Goal: Task Accomplishment & Management: Complete application form

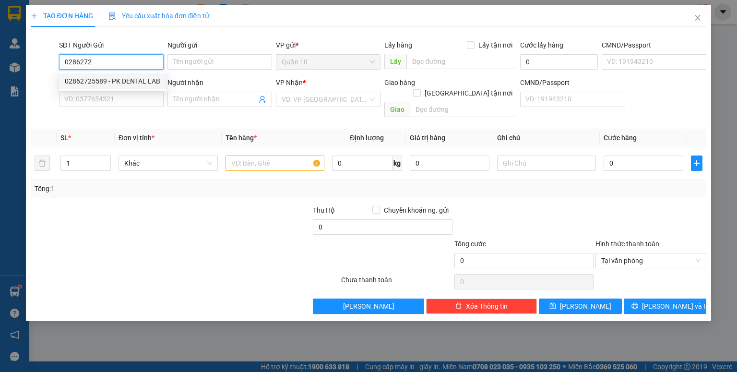
type input "02862725589"
type input "PK DENTAL LAB"
type input "066096008321"
type input "02516516789"
type input "nk [PERSON_NAME]"
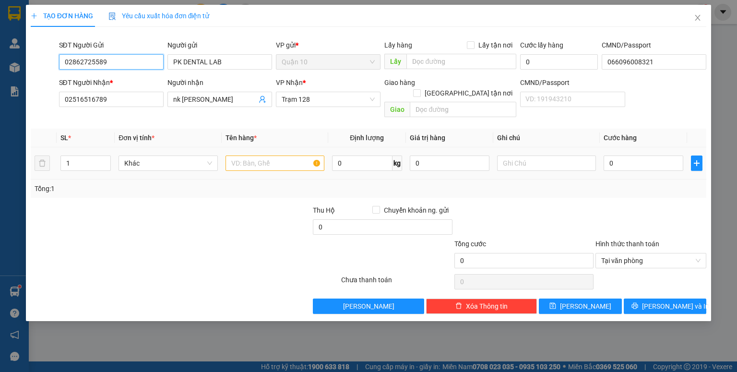
type input "02862725589"
click at [264, 179] on div "Tổng: 1" at bounding box center [368, 188] width 675 height 18
click at [271, 155] on input "text" at bounding box center [274, 162] width 99 height 15
type input "hộp giấy (nk"
type input "1.000.000"
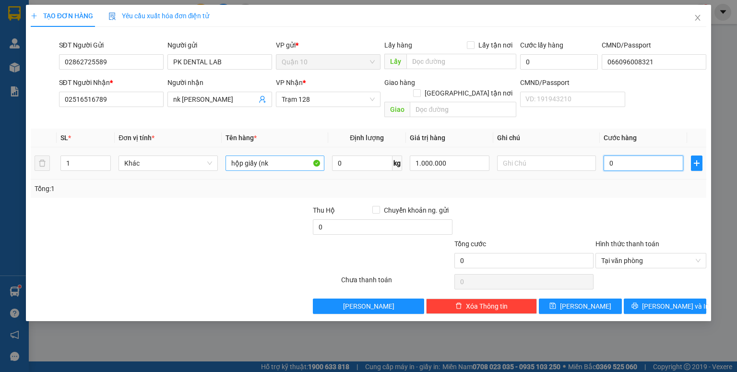
type input "4"
type input "40"
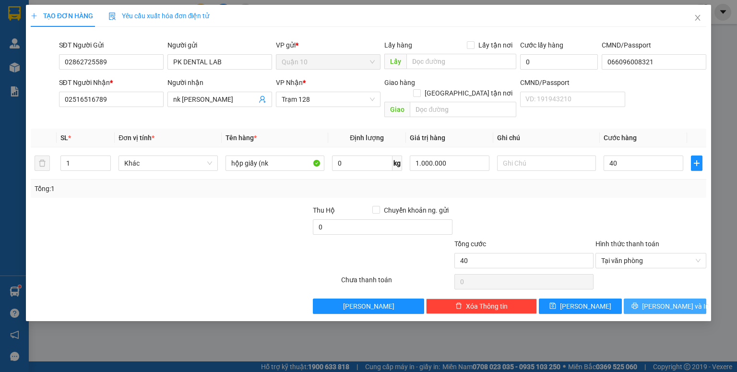
type input "40.000"
click at [676, 301] on span "[PERSON_NAME] và In" at bounding box center [675, 306] width 67 height 11
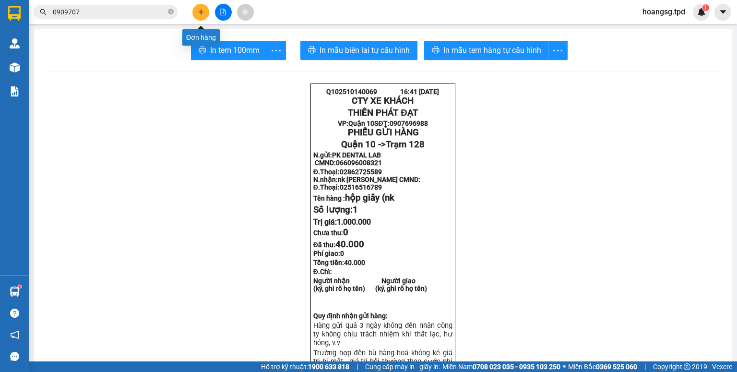
click at [203, 8] on button at bounding box center [200, 12] width 17 height 17
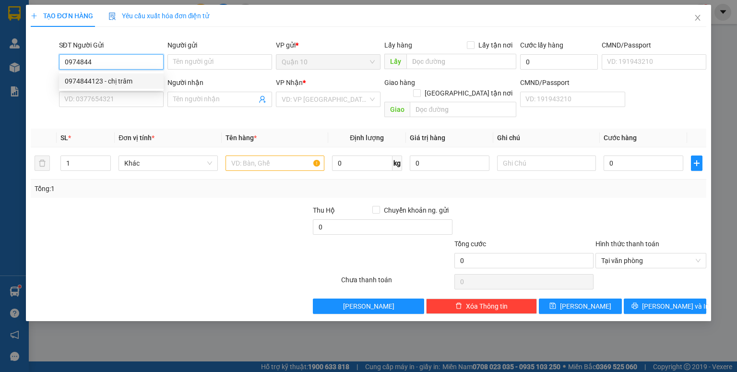
type input "0974844123"
type input "chị trâm"
type input "0948700549"
type input "[PERSON_NAME]"
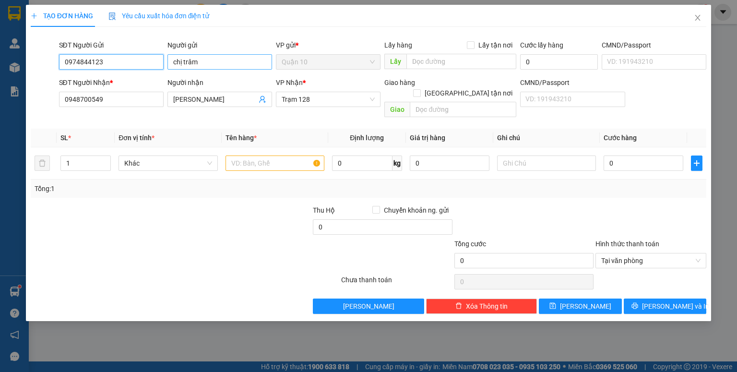
type input "0974844123"
drag, startPoint x: 209, startPoint y: 67, endPoint x: 0, endPoint y: 114, distance: 214.4
click at [0, 120] on div "TẠO ĐƠN HÀNG Yêu cầu xuất hóa đơn điện tử Transit Pickup Surcharge Ids Transit …" at bounding box center [368, 186] width 737 height 372
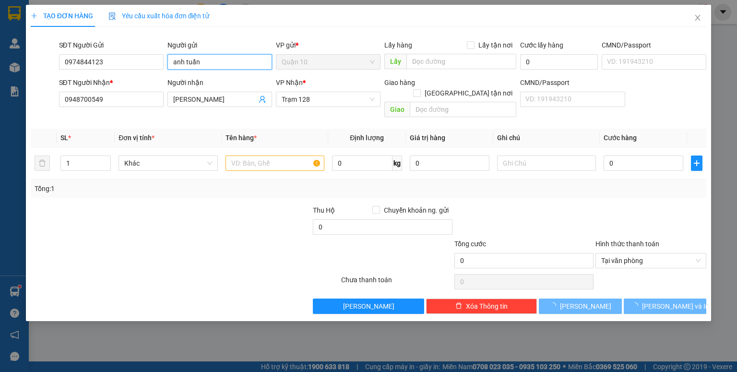
type input "anh tuấn"
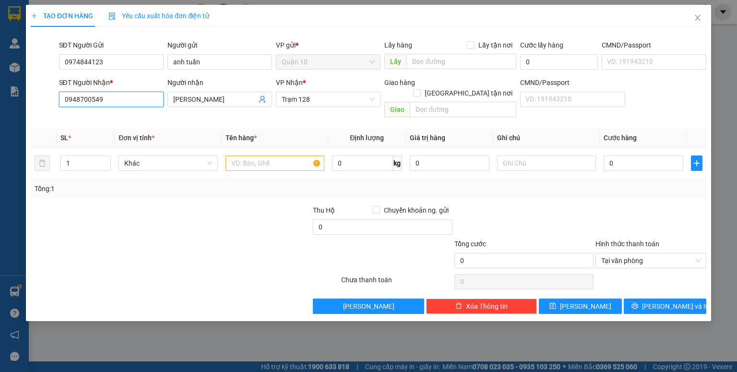
drag, startPoint x: 122, startPoint y: 95, endPoint x: 0, endPoint y: 153, distance: 134.5
click at [0, 148] on div "TẠO ĐƠN HÀNG Yêu cầu xuất hóa đơn điện tử Transit Pickup Surcharge Ids Transit …" at bounding box center [368, 186] width 737 height 372
type input "0948700549"
click at [103, 120] on div "0948700549 - [PERSON_NAME]" at bounding box center [112, 118] width 94 height 11
drag, startPoint x: 237, startPoint y: 96, endPoint x: 113, endPoint y: 103, distance: 124.4
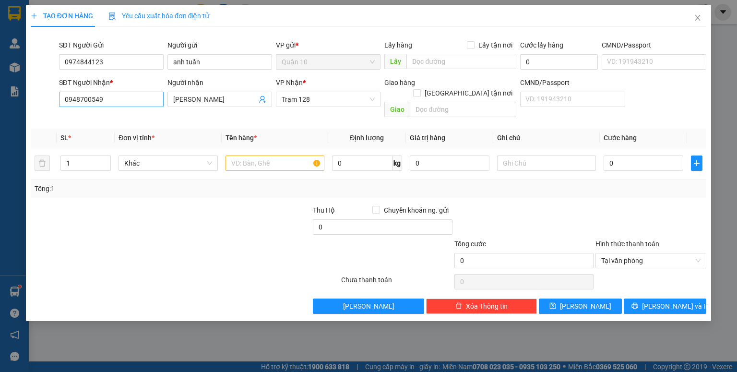
click at [149, 103] on div "SĐT Người Nhận * 0948700549 0948700549 Người nhận đức thanh VP Nhận * Trạm 128 …" at bounding box center [382, 99] width 651 height 44
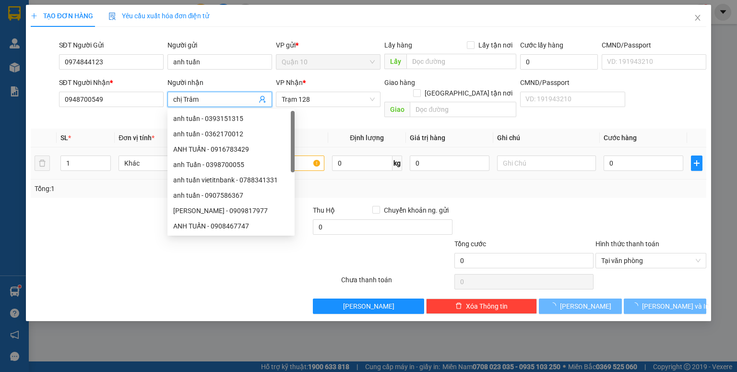
type input "chị Trâm"
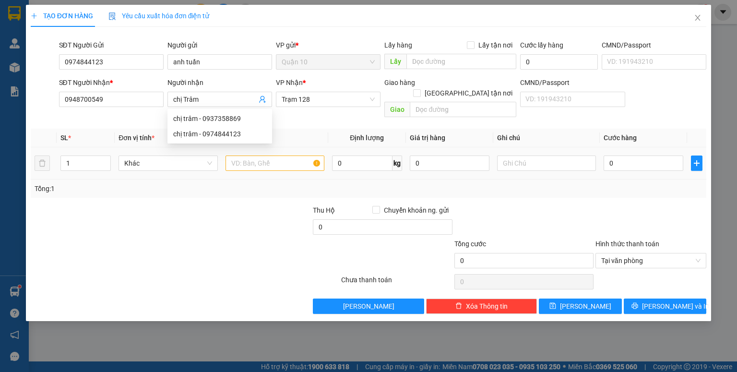
click at [130, 249] on div at bounding box center [129, 255] width 198 height 34
click at [268, 155] on input "text" at bounding box center [274, 162] width 99 height 15
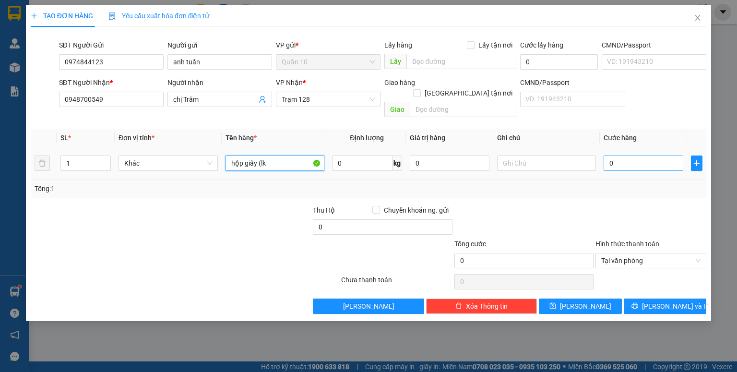
type input "hộp giấy (lk"
click at [625, 155] on input "0" at bounding box center [643, 162] width 80 height 15
type input "4"
type input "40"
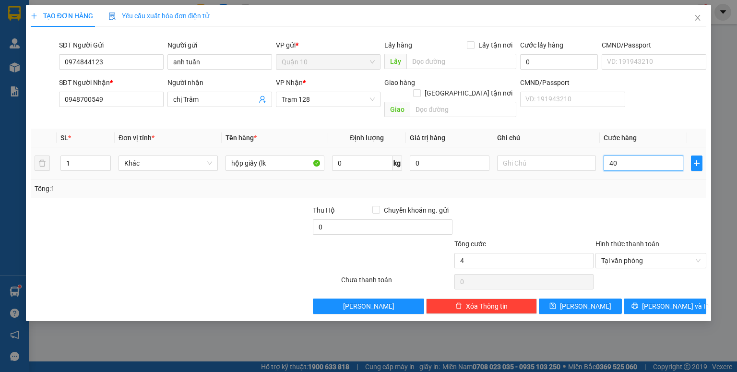
type input "40"
type input "40.000"
click at [426, 155] on input "0" at bounding box center [450, 162] width 80 height 15
drag, startPoint x: 452, startPoint y: 152, endPoint x: 252, endPoint y: 190, distance: 204.1
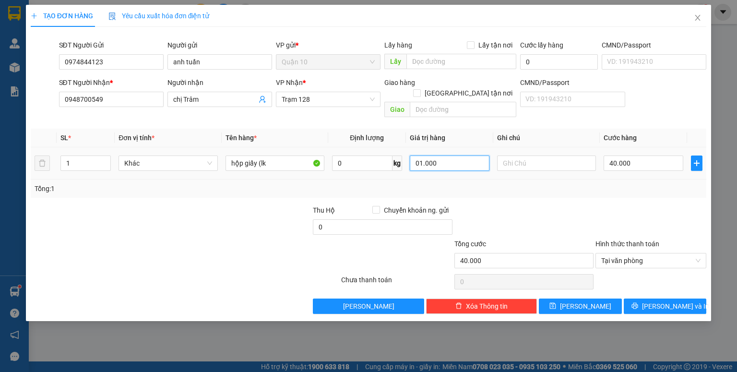
click at [267, 186] on div "SL * Đơn vị tính * Tên hàng * Định lượng Giá trị hàng Ghi chú Cước hàng 1 Khác …" at bounding box center [368, 163] width 675 height 69
type input "200.000"
click at [627, 225] on div at bounding box center [650, 222] width 113 height 34
click at [663, 298] on button "[PERSON_NAME] và In" at bounding box center [665, 305] width 83 height 15
